Goal: Information Seeking & Learning: Find specific fact

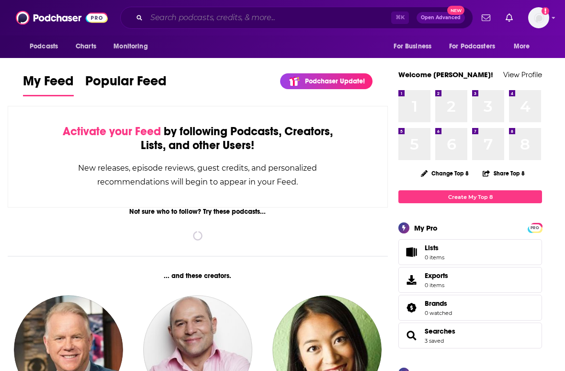
click at [298, 19] on input "Search podcasts, credits, & more..." at bounding box center [269, 17] width 245 height 15
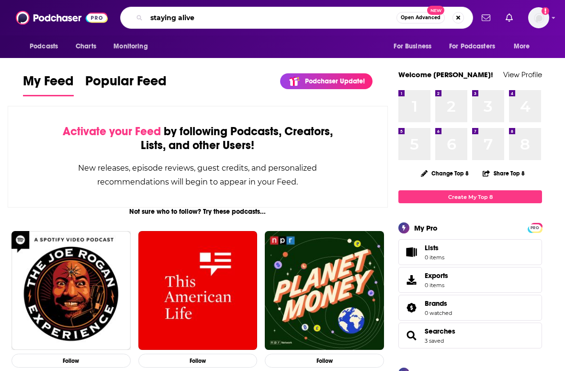
type input "staying alive"
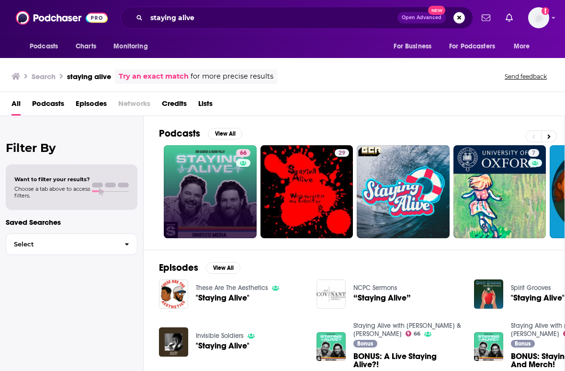
drag, startPoint x: 247, startPoint y: 166, endPoint x: 229, endPoint y: 178, distance: 21.8
click at [229, 178] on link "66" at bounding box center [210, 191] width 93 height 93
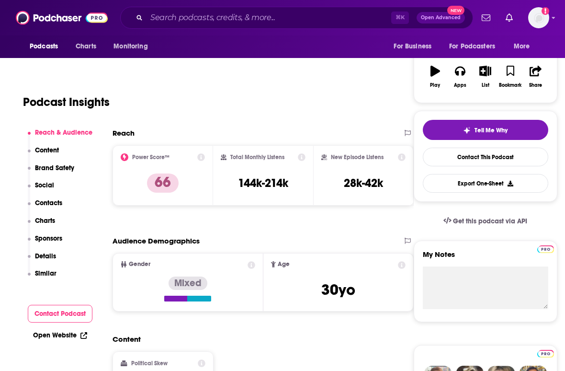
scroll to position [178, 0]
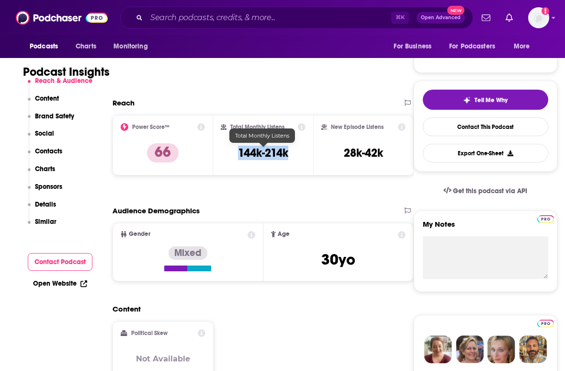
drag, startPoint x: 299, startPoint y: 155, endPoint x: 239, endPoint y: 157, distance: 59.9
click at [239, 157] on div "Total Monthly Listens 144k-214k" at bounding box center [263, 145] width 85 height 44
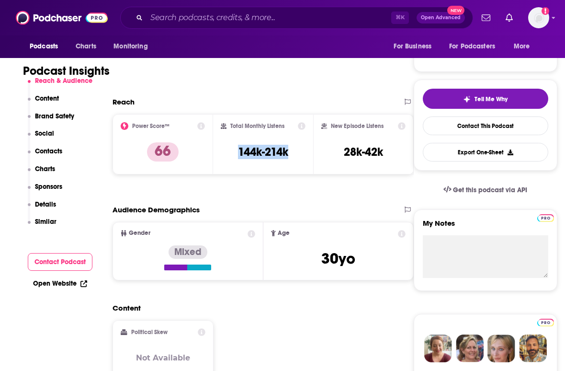
copy h3 "144k-214k"
